Goal: Check status: Check status

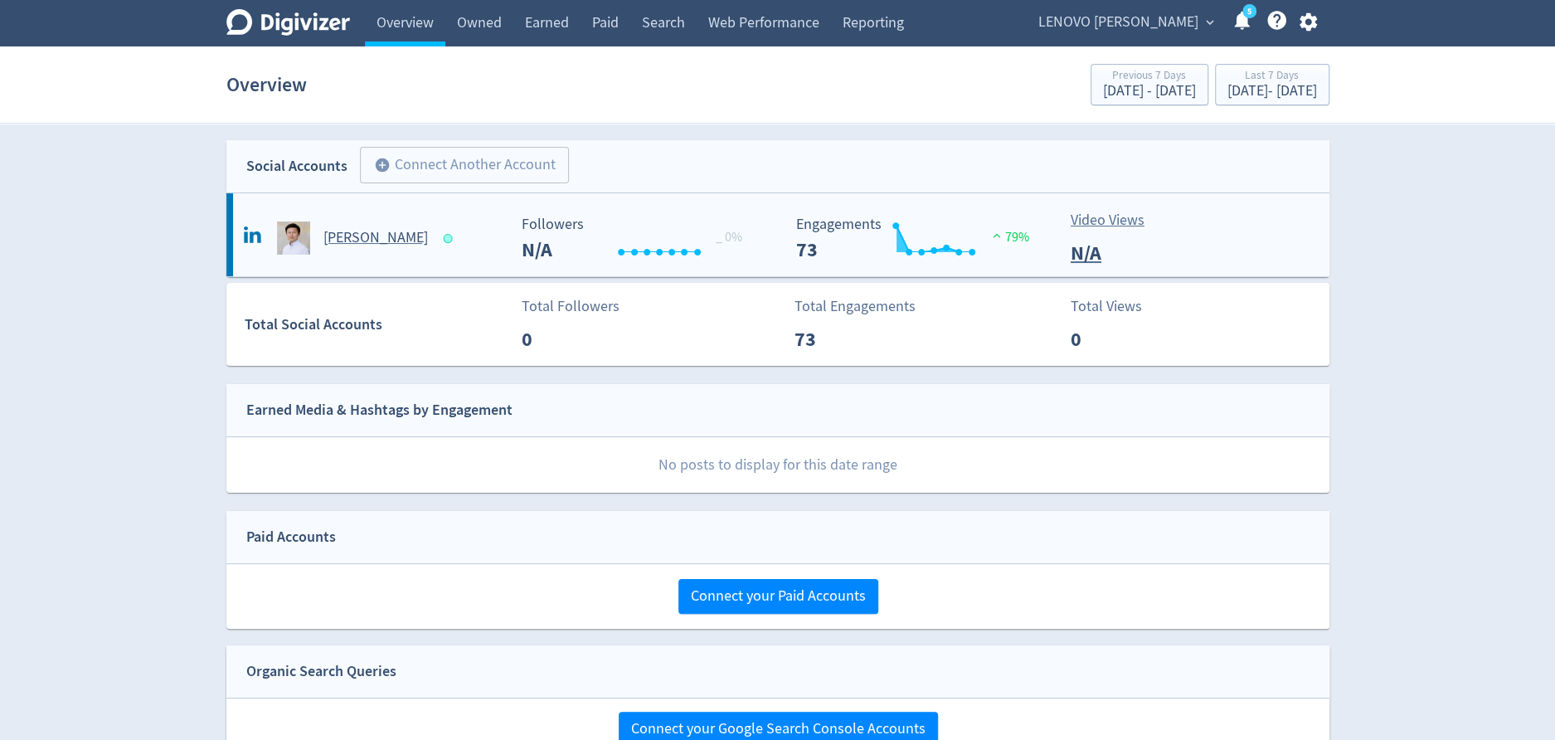
click at [367, 244] on h5 "[PERSON_NAME]" at bounding box center [375, 238] width 105 height 20
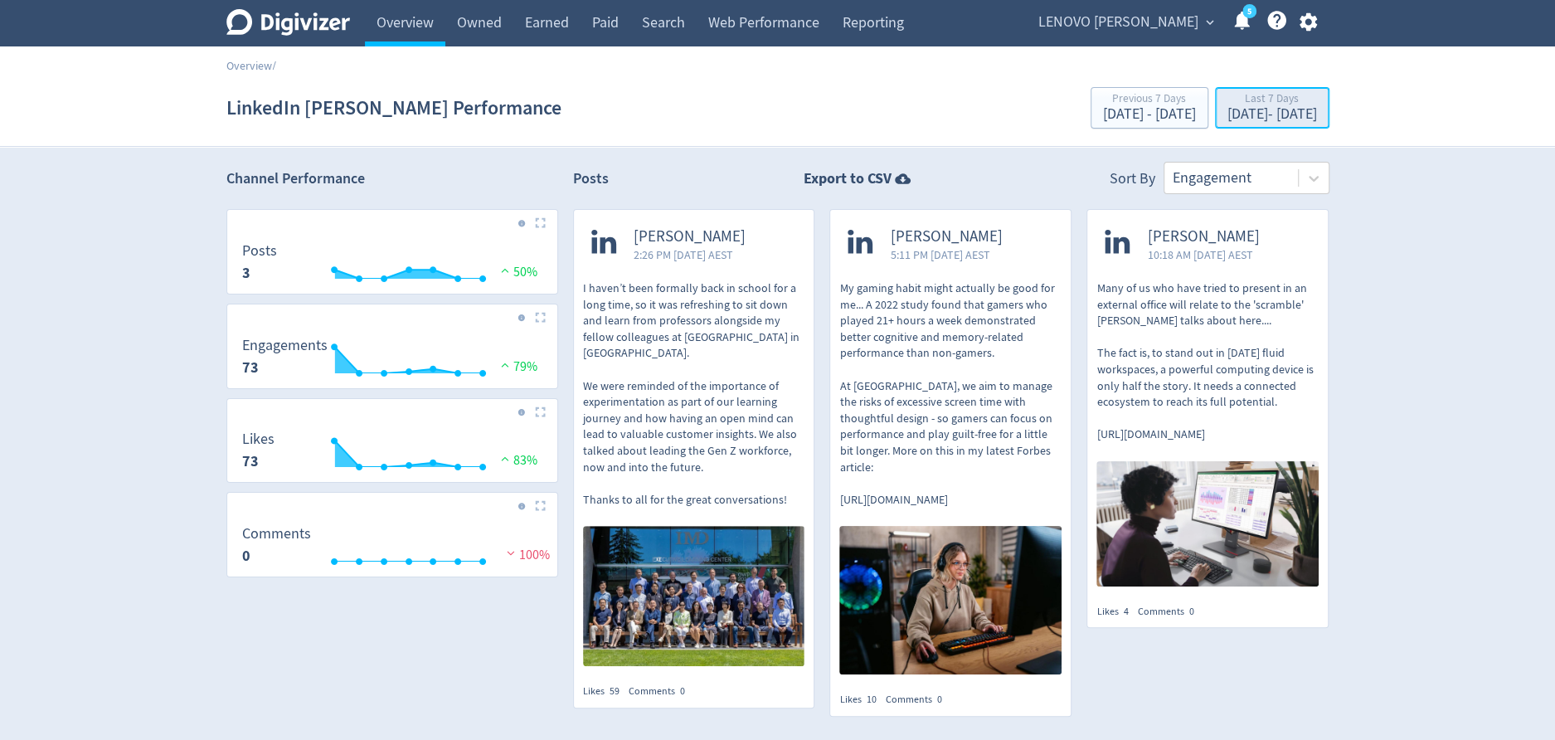
click at [1258, 112] on div "[DATE] - [DATE]" at bounding box center [1273, 114] width 90 height 15
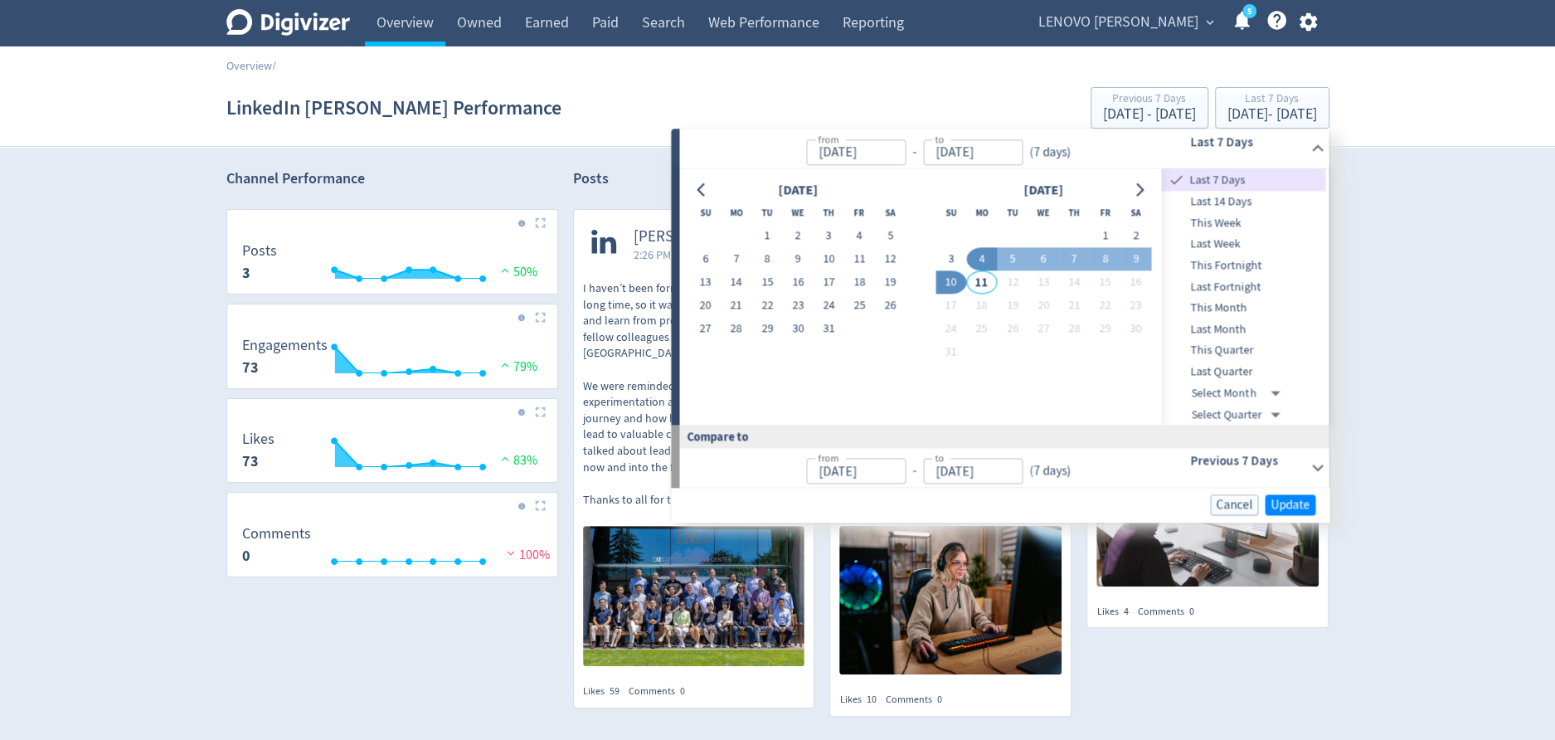
click at [1254, 307] on span "This Month" at bounding box center [1244, 308] width 164 height 18
type input "[DATE]"
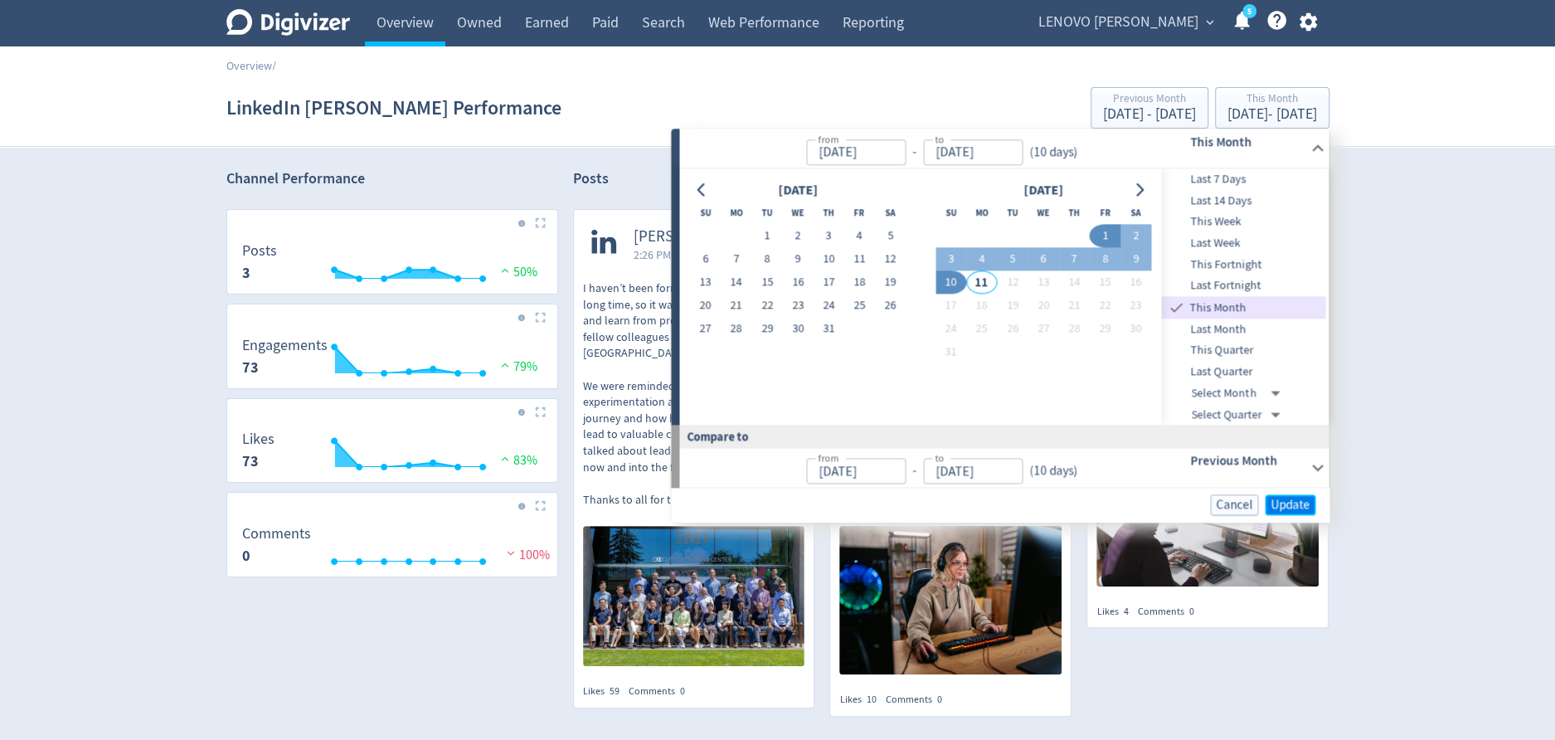
click at [1303, 501] on span "Update" at bounding box center [1290, 504] width 39 height 12
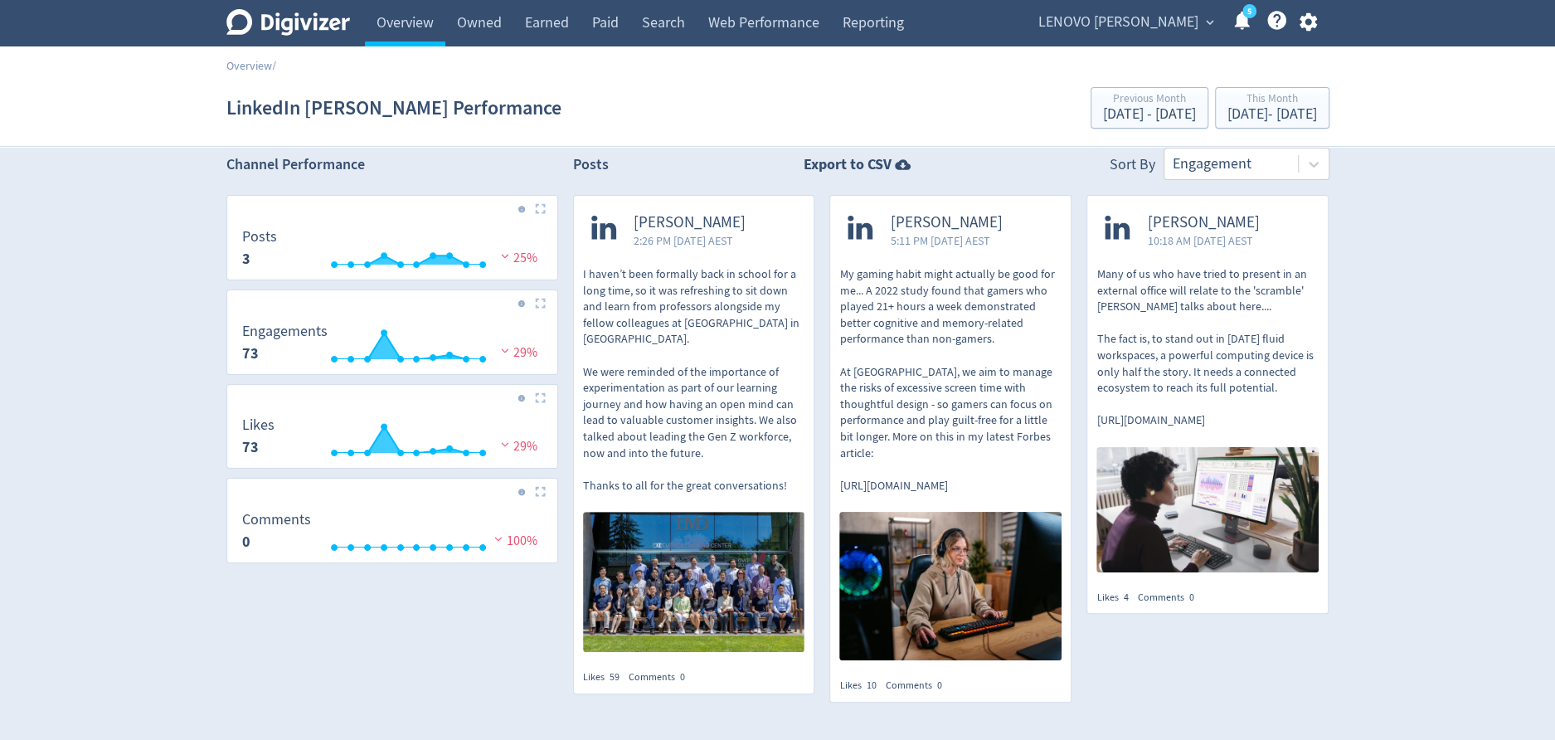
scroll to position [20, 0]
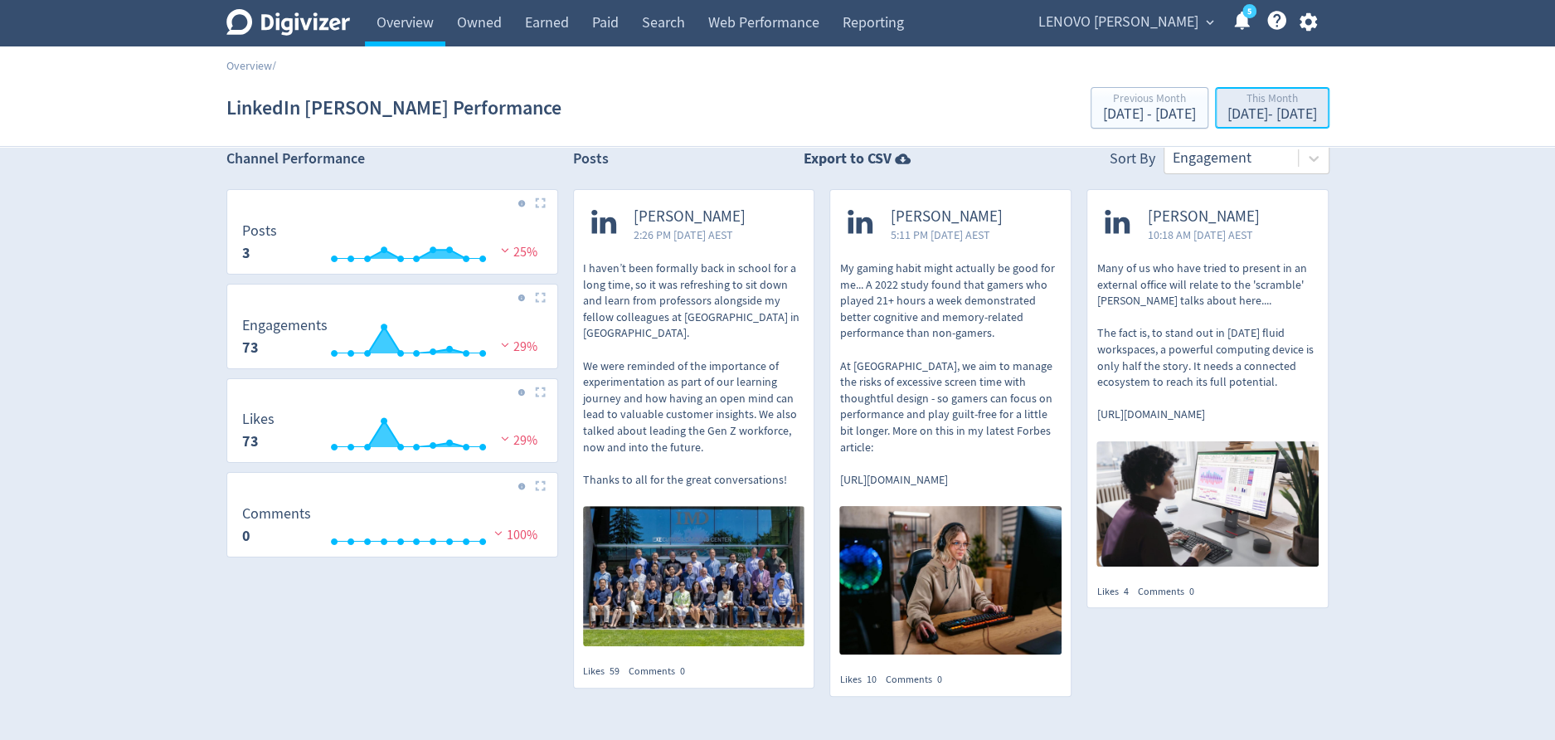
click at [1260, 113] on div "[DATE] - [DATE]" at bounding box center [1273, 114] width 90 height 15
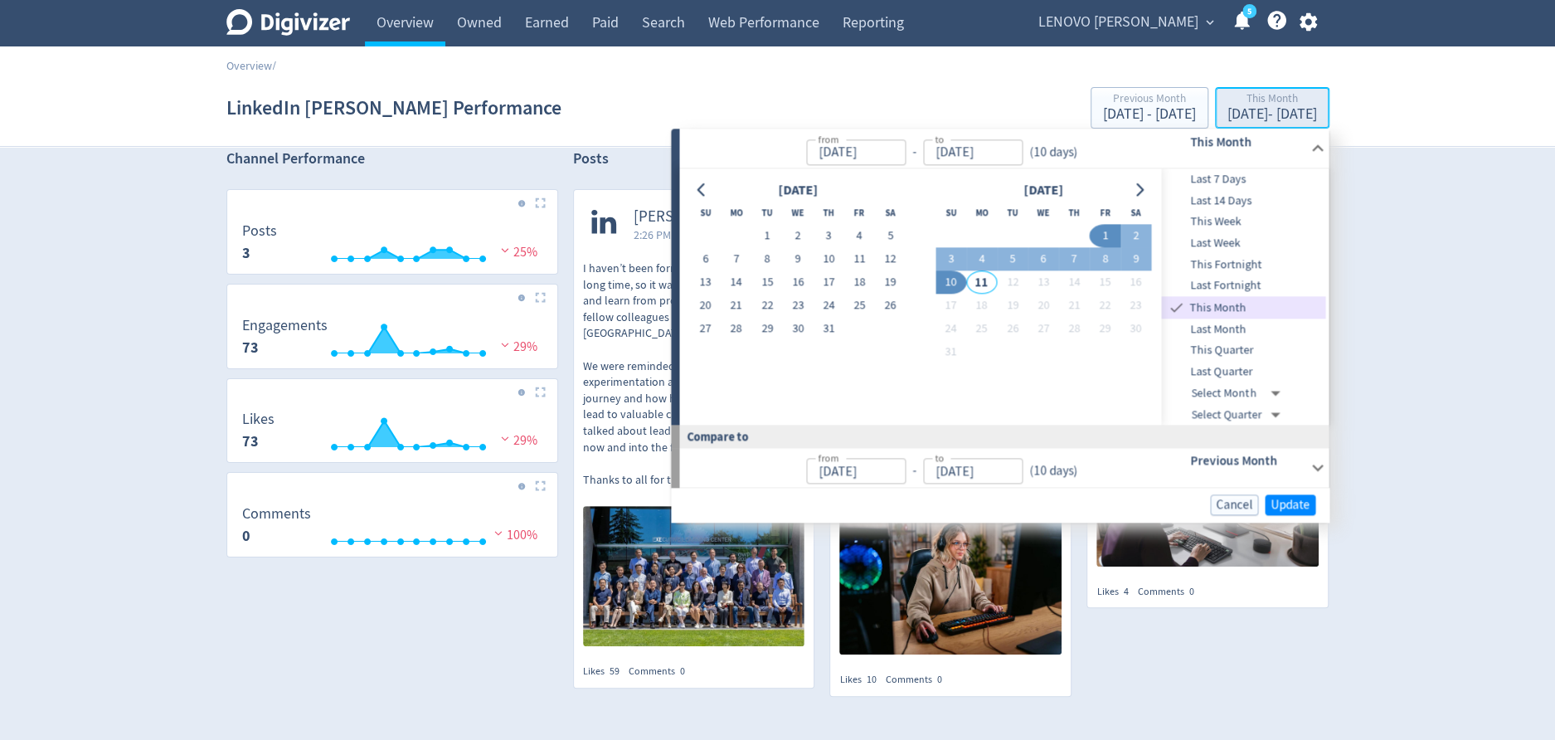
type input "[DATE]"
click at [1260, 325] on span "Last Month" at bounding box center [1244, 329] width 164 height 18
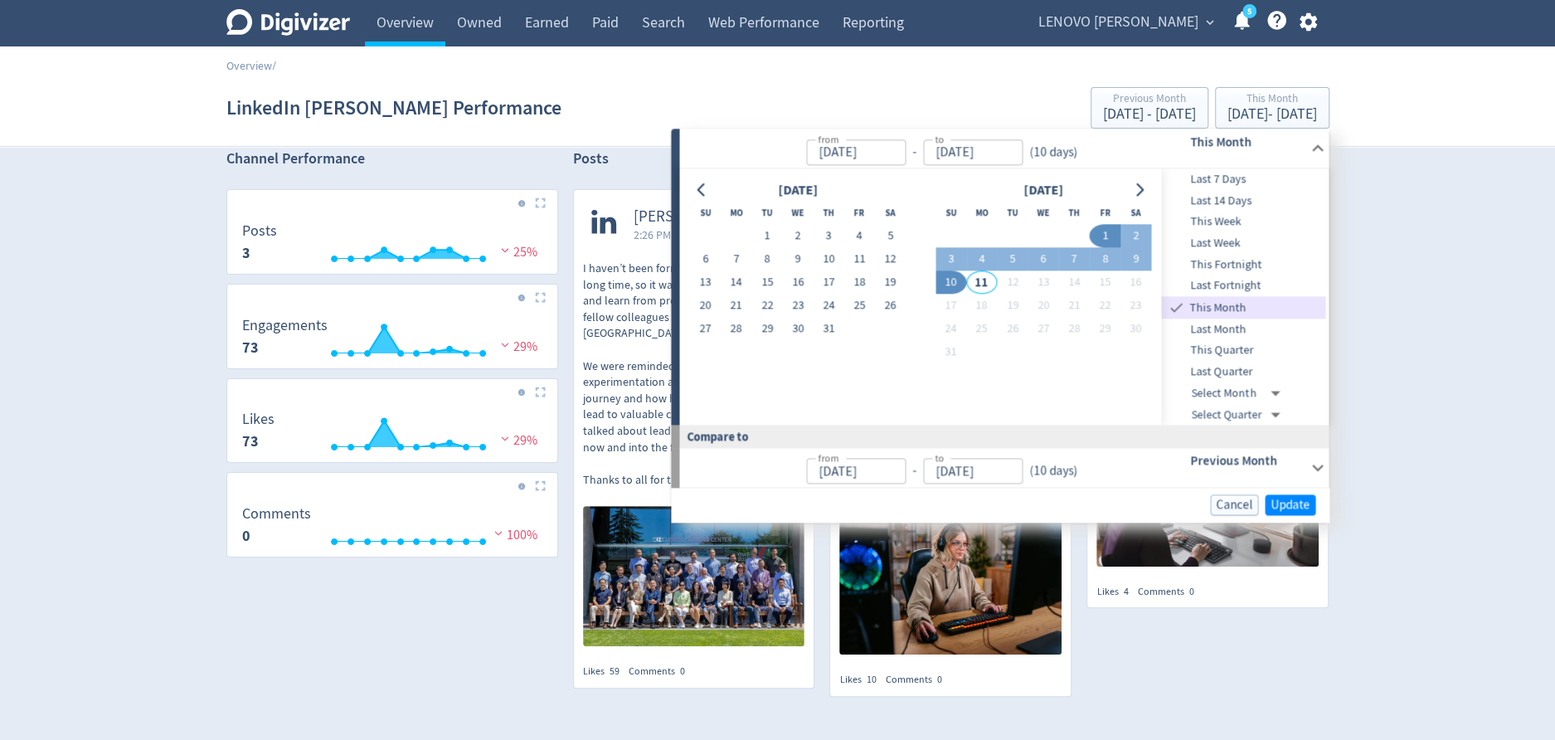
type input "[DATE]"
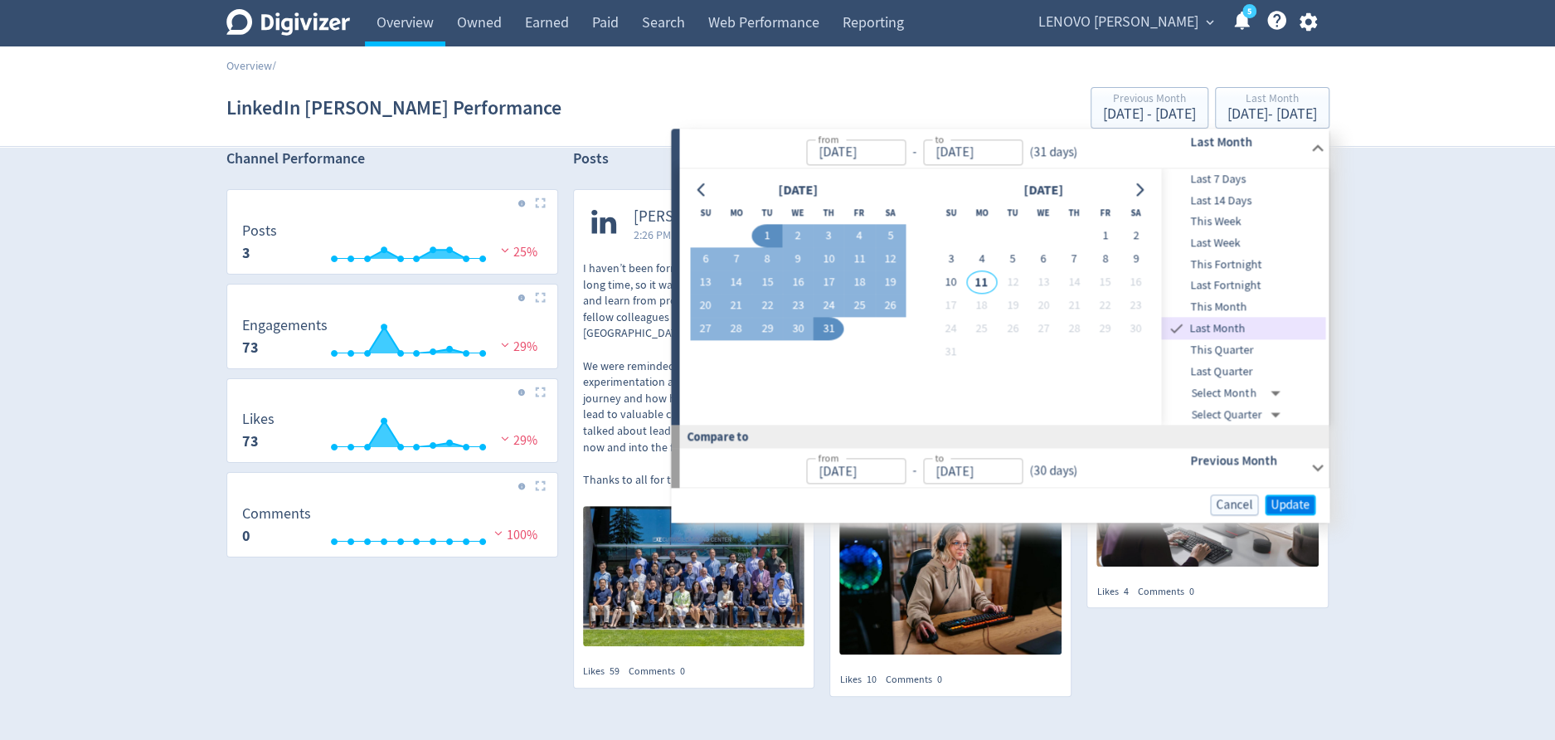
click at [1281, 503] on span "Update" at bounding box center [1290, 504] width 39 height 12
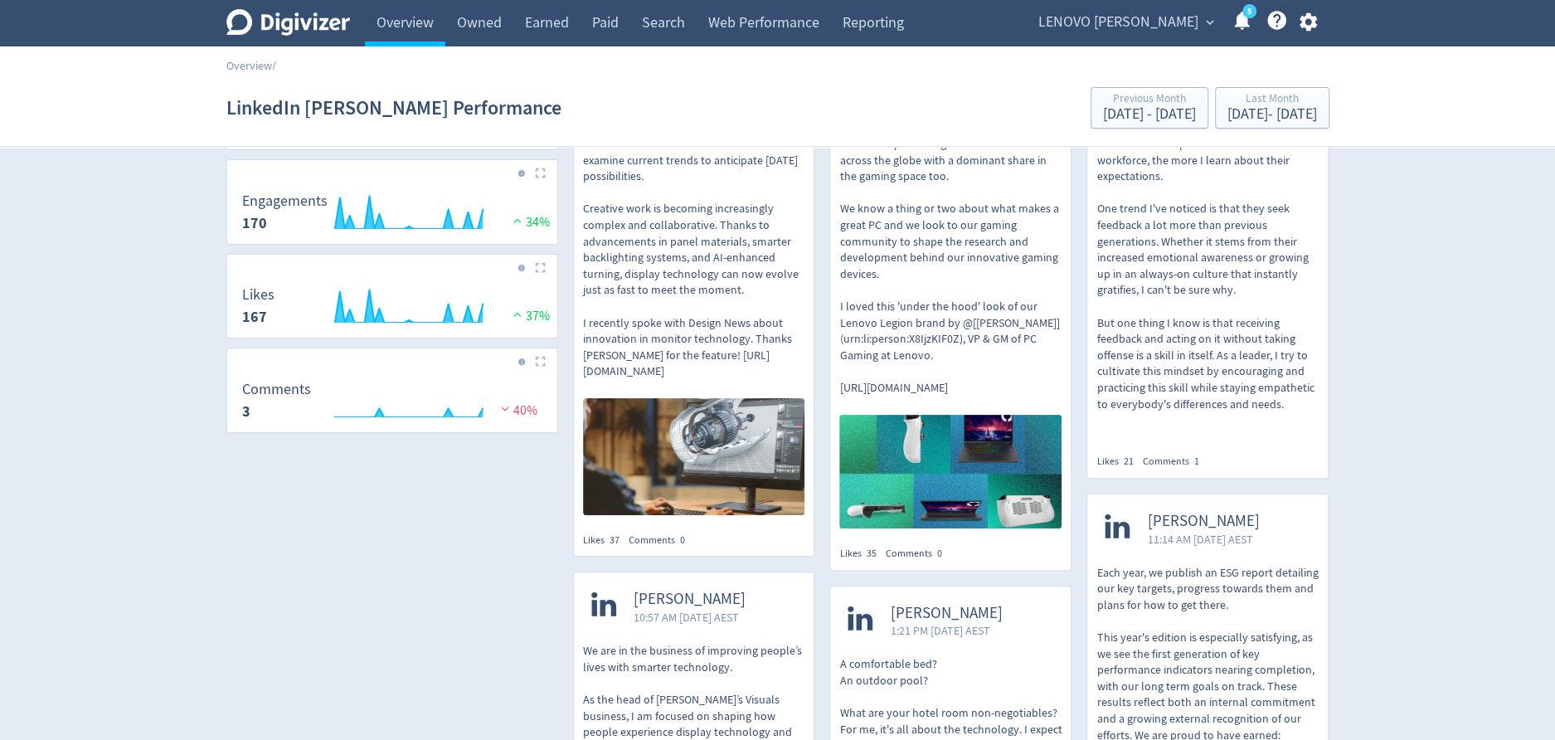
scroll to position [106, 0]
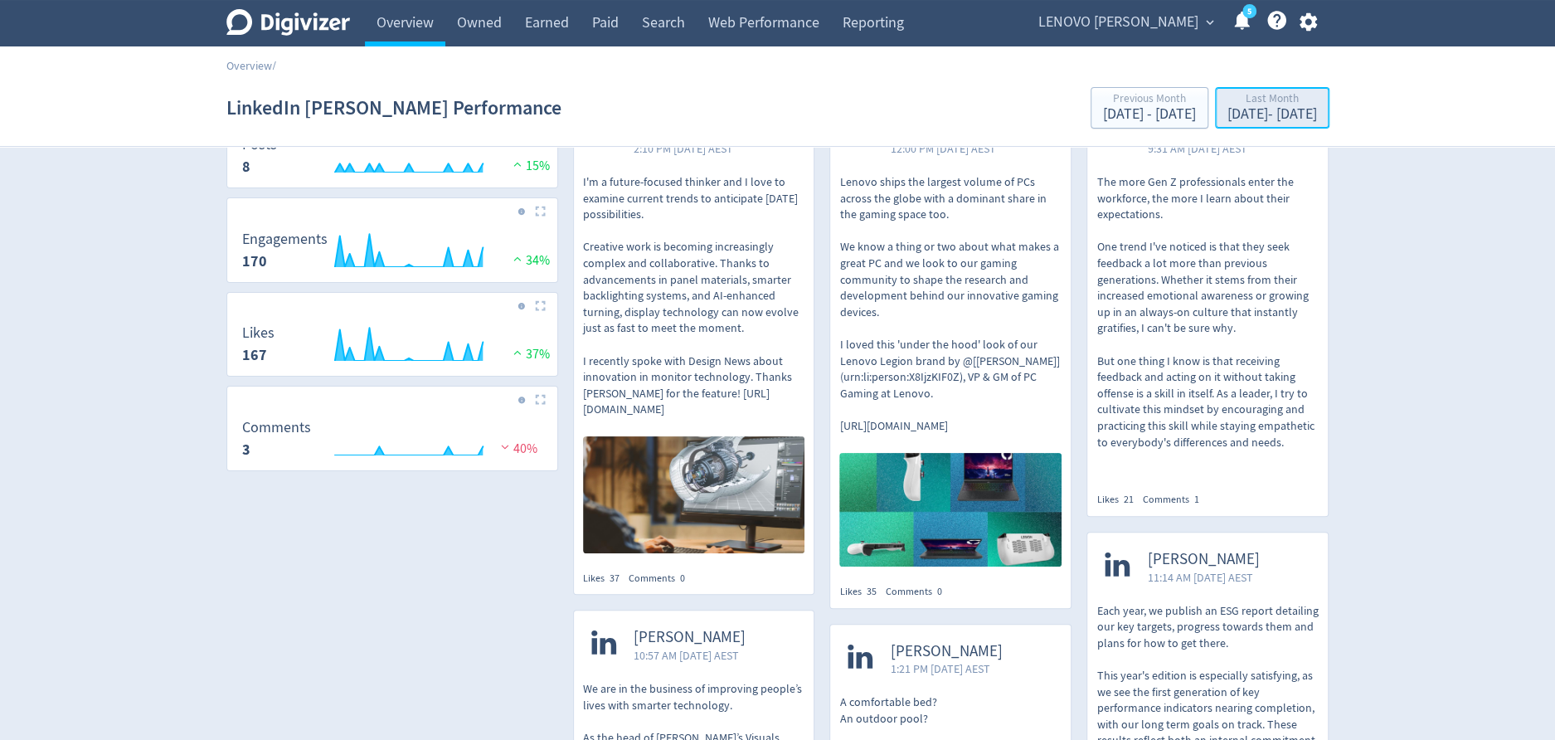
click at [1271, 119] on div "[DATE] - [DATE]" at bounding box center [1273, 114] width 90 height 15
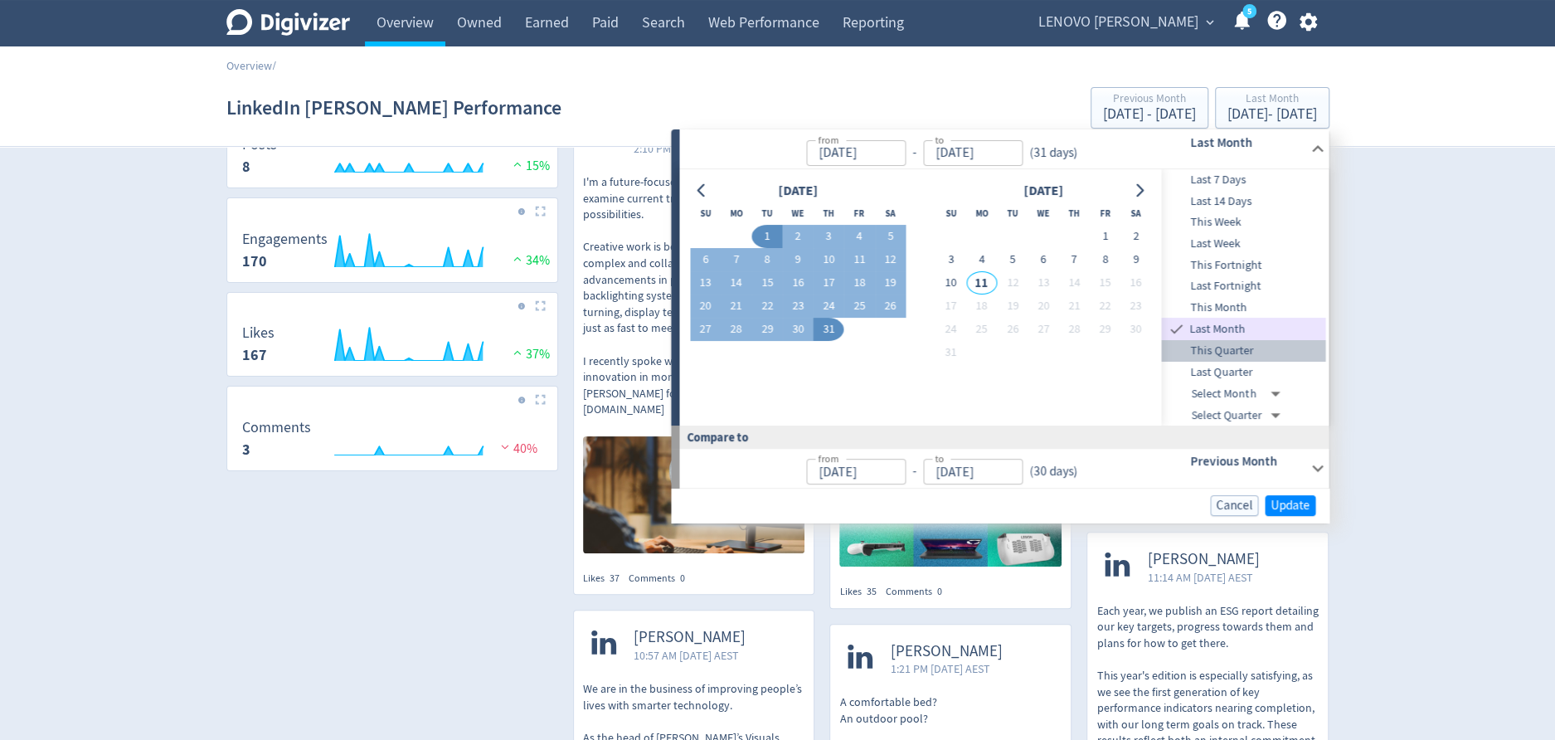
click at [1262, 352] on span "This Quarter" at bounding box center [1244, 351] width 164 height 18
type input "[DATE]"
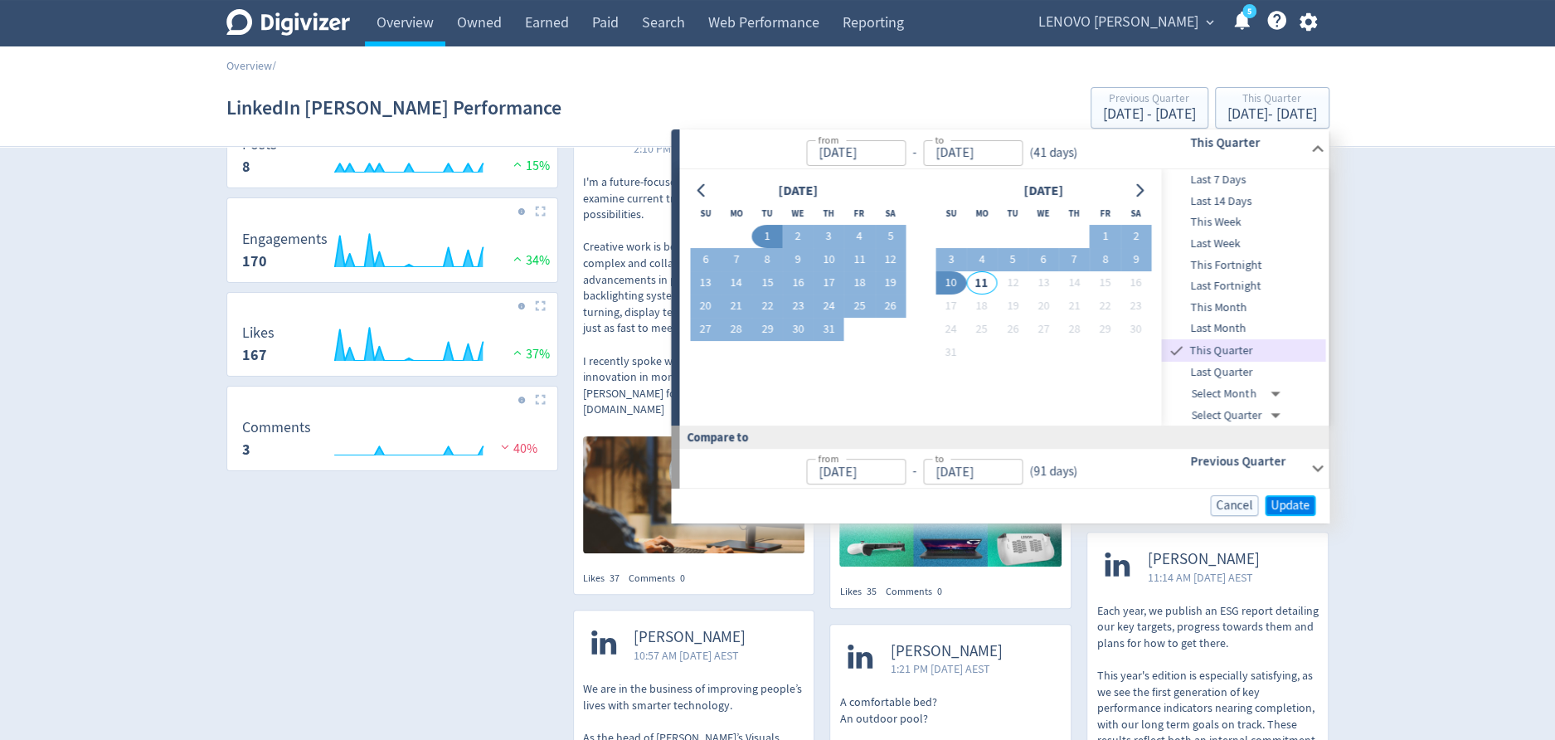
click at [1303, 499] on span "Update" at bounding box center [1290, 505] width 39 height 12
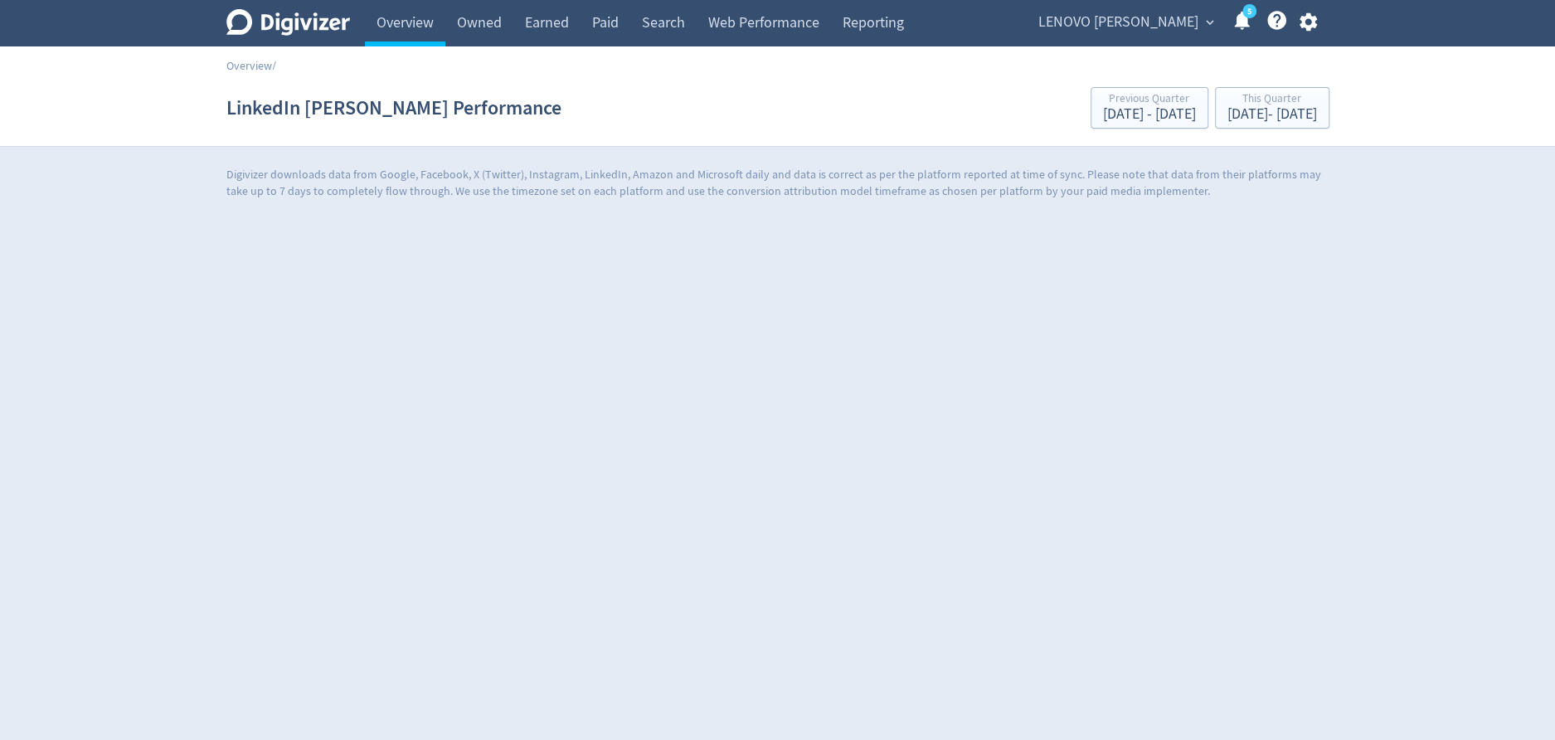
scroll to position [0, 0]
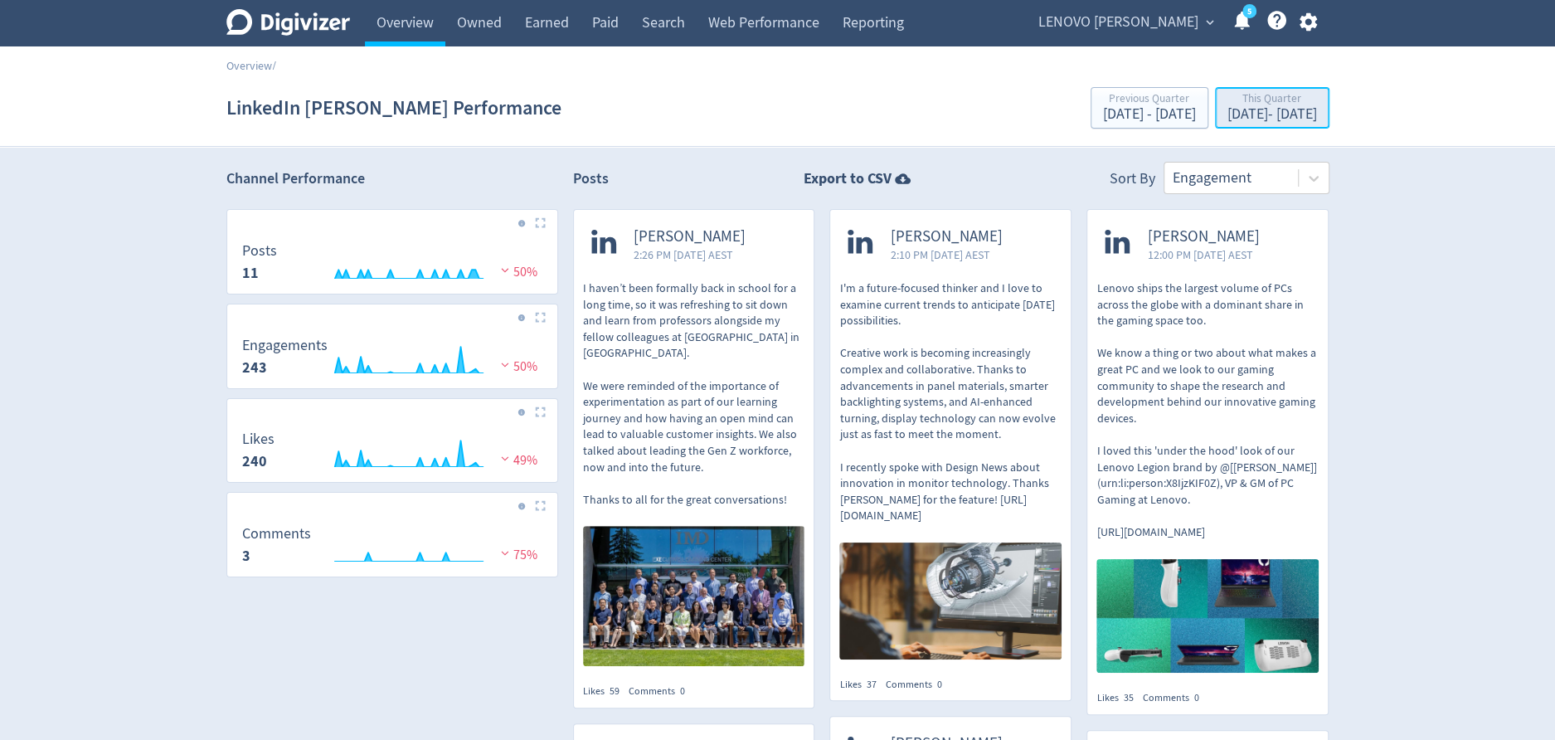
click at [1231, 117] on div "[DATE] - [DATE]" at bounding box center [1273, 114] width 90 height 15
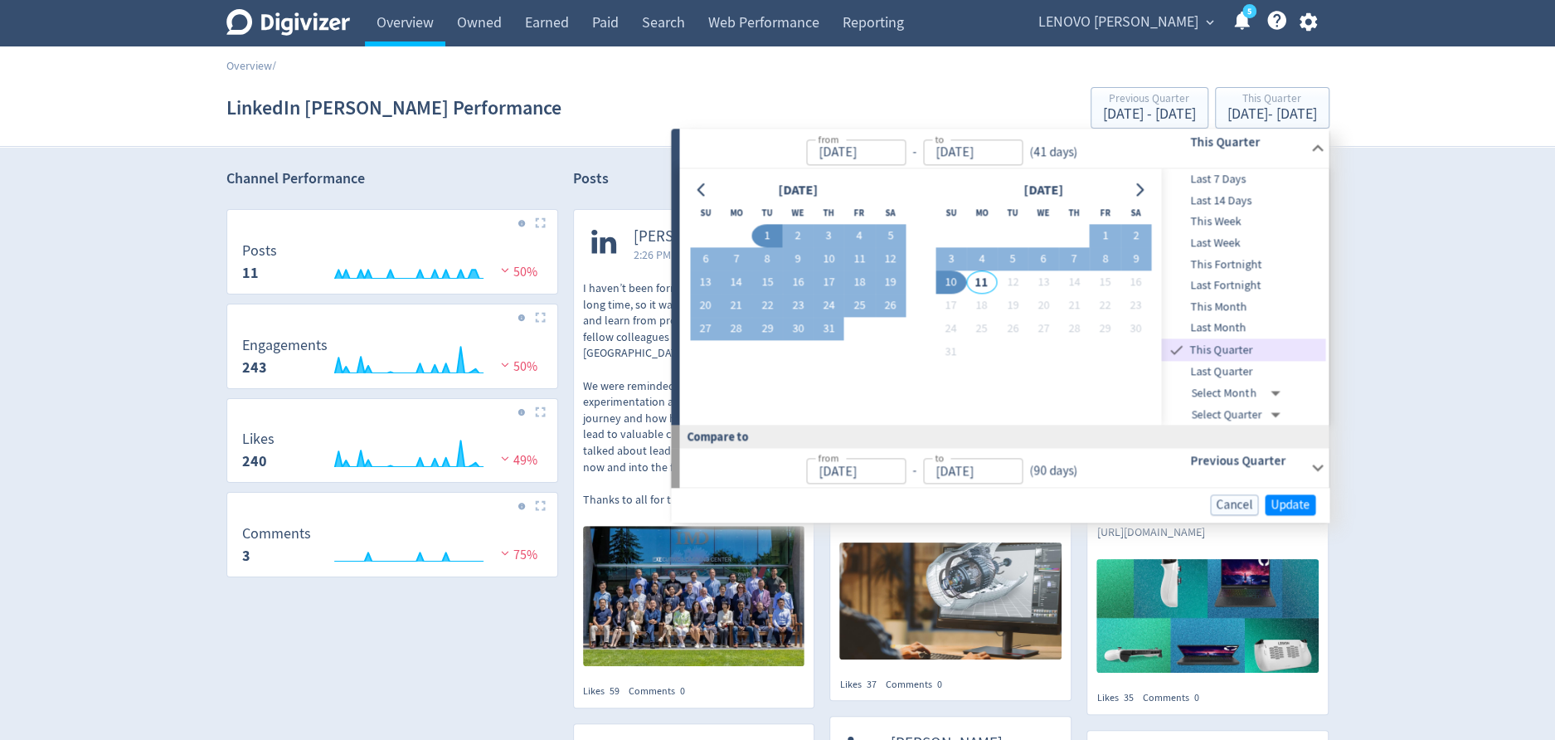
click at [1241, 376] on span "Last Quarter" at bounding box center [1244, 371] width 164 height 18
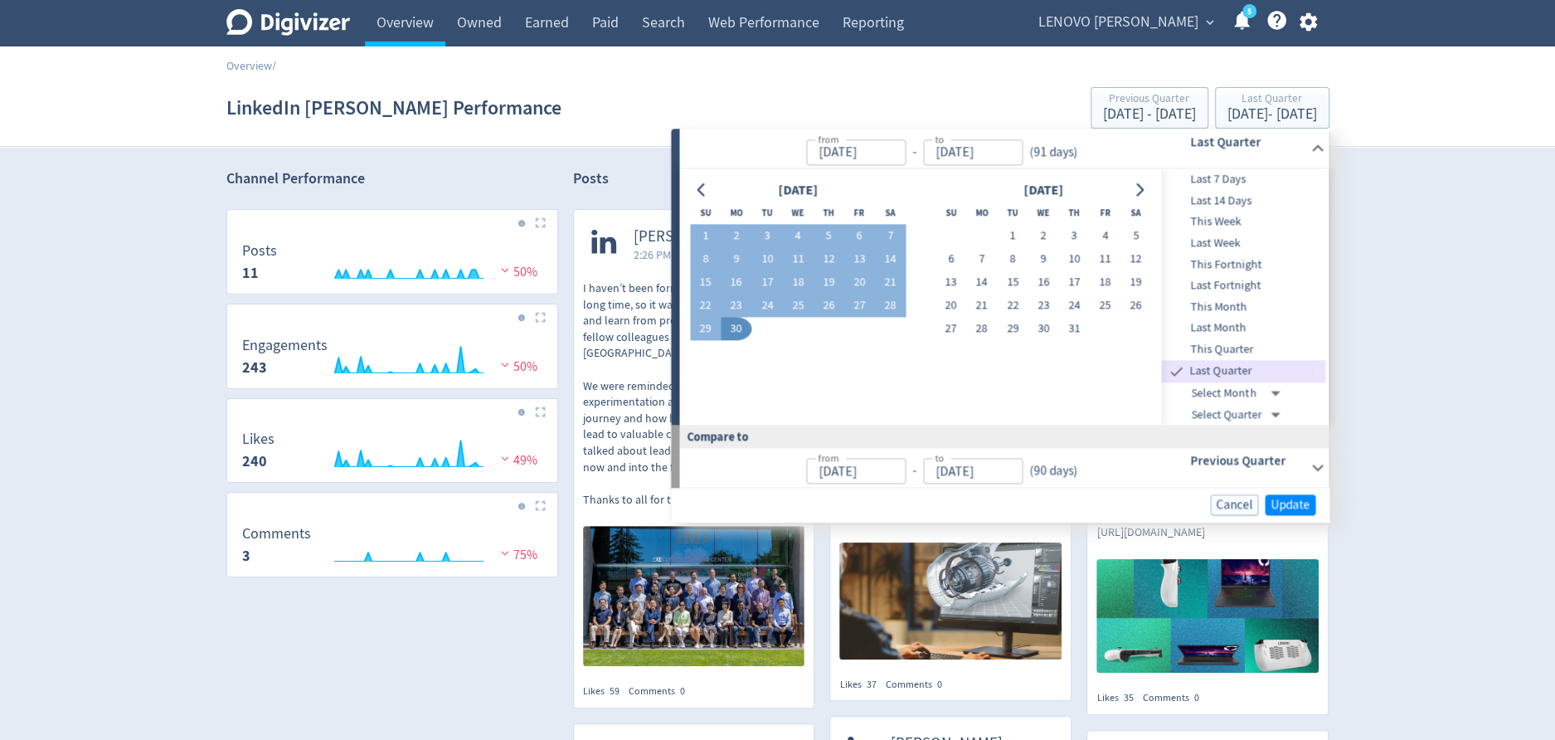
type input "[DATE]"
click at [1296, 498] on span "Update" at bounding box center [1290, 504] width 39 height 12
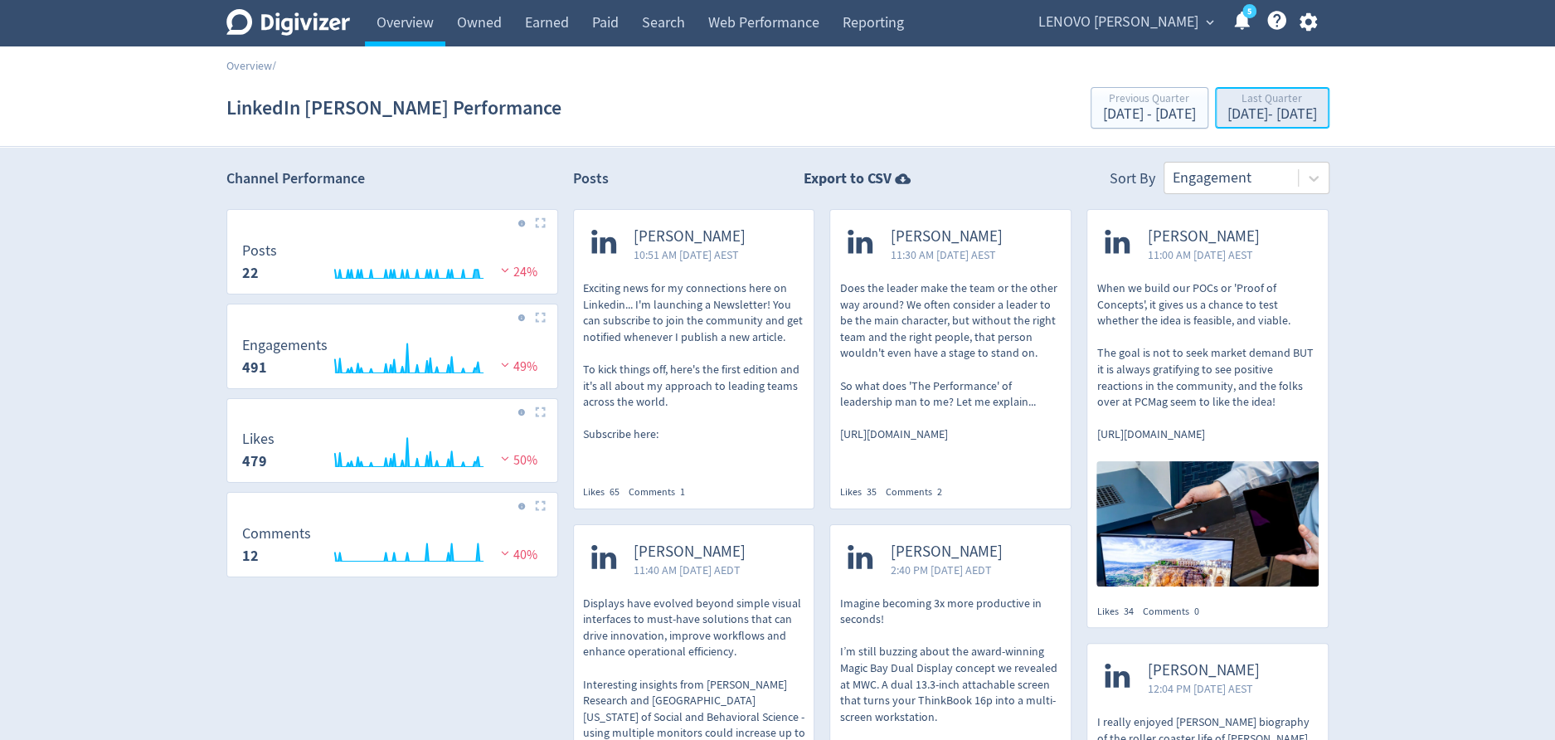
click at [1276, 104] on div "Last Quarter" at bounding box center [1273, 100] width 90 height 14
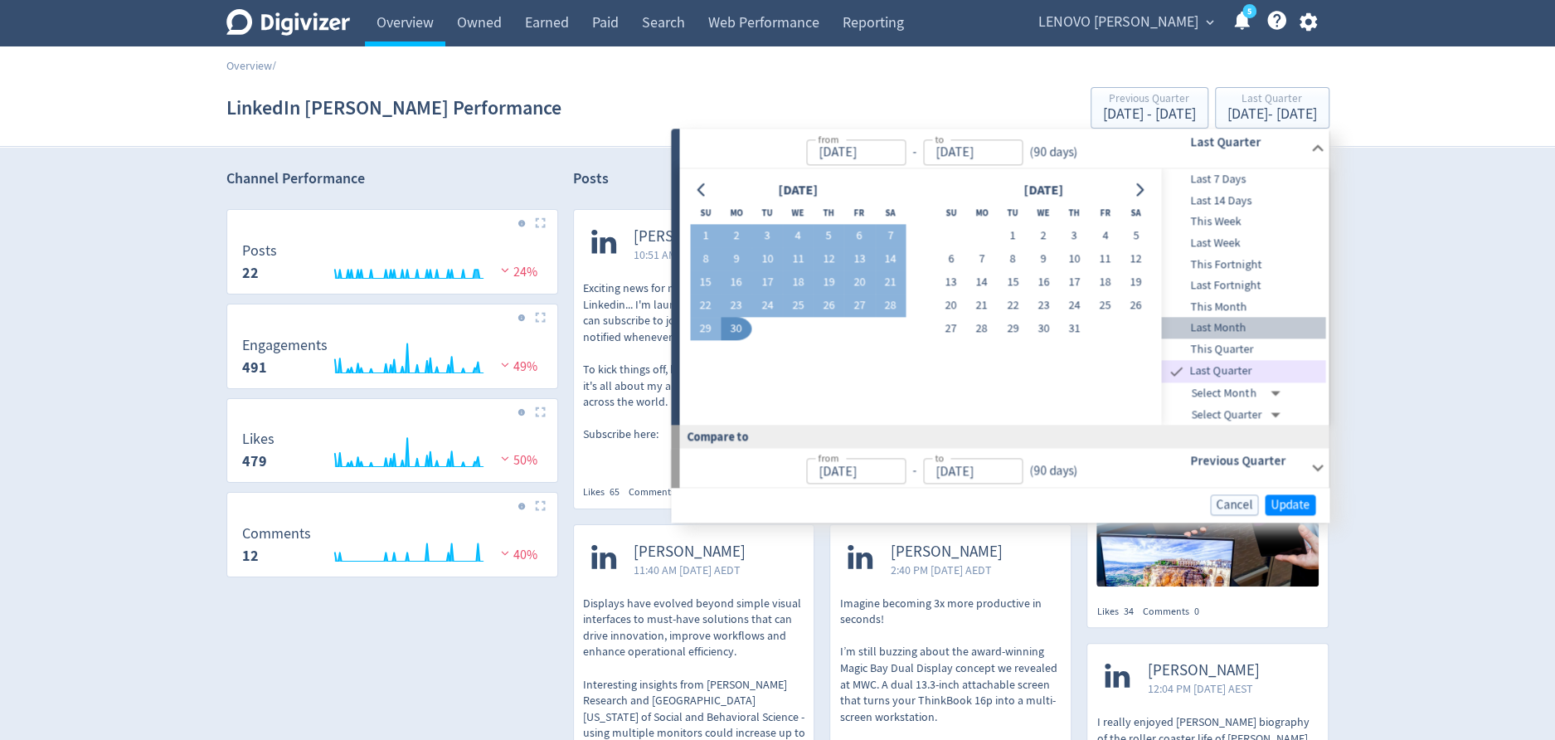
click at [1264, 323] on span "Last Month" at bounding box center [1244, 328] width 164 height 18
type input "[DATE]"
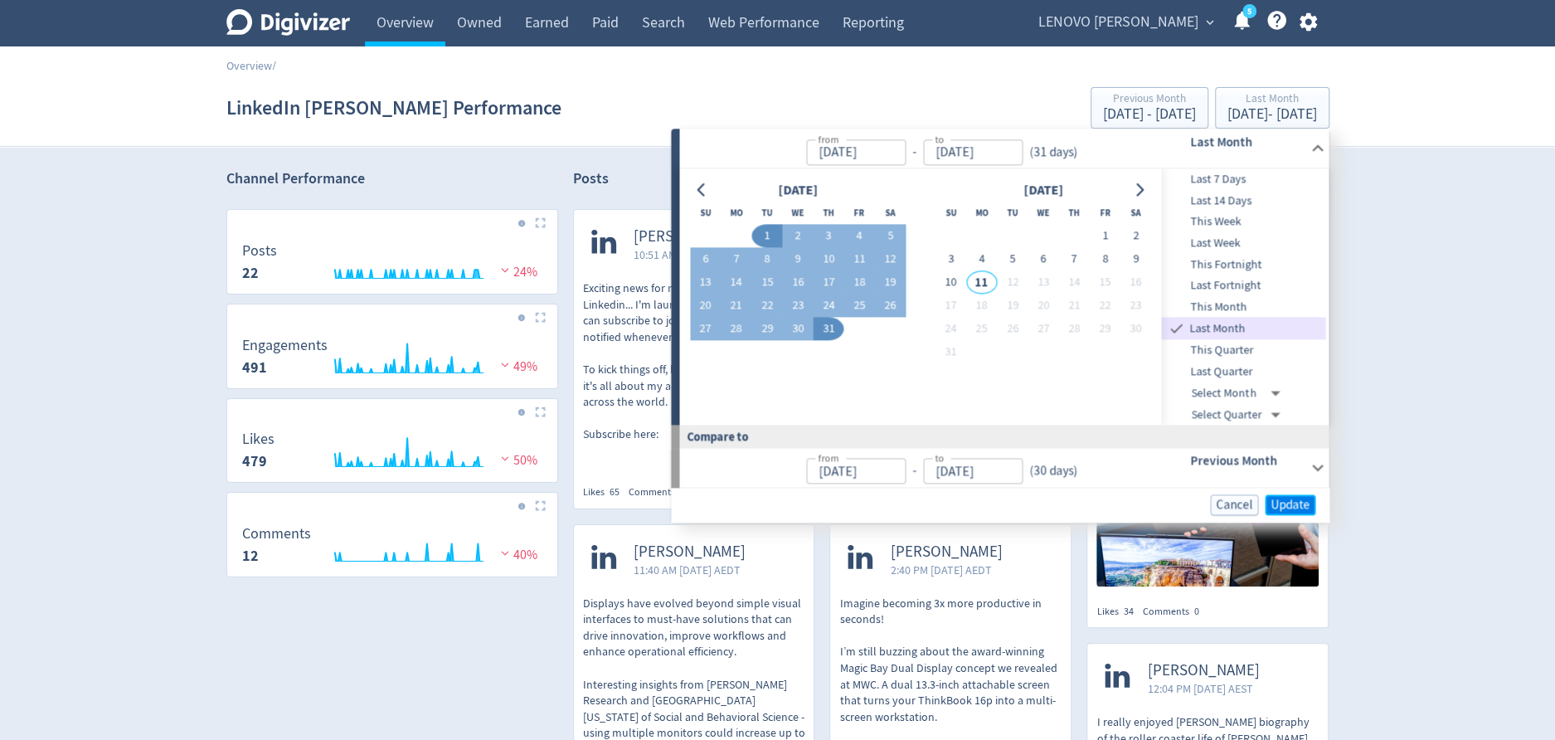
click at [1298, 505] on span "Update" at bounding box center [1290, 504] width 39 height 12
